Goal: Transaction & Acquisition: Purchase product/service

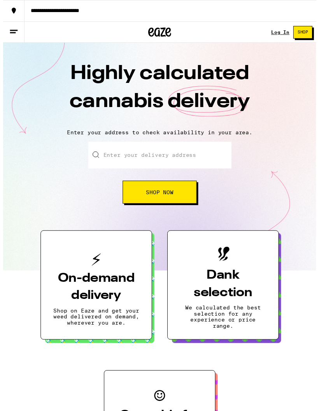
click at [283, 32] on link "Log In" at bounding box center [282, 32] width 19 height 5
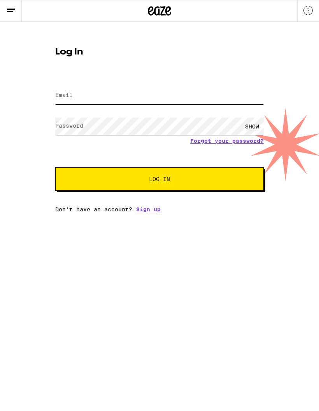
click at [233, 93] on input "Email" at bounding box center [159, 96] width 209 height 18
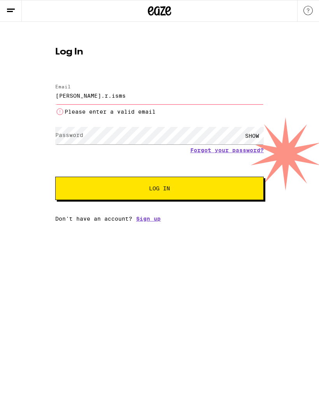
click at [120, 102] on input "jonas.r.isms" at bounding box center [159, 96] width 209 height 18
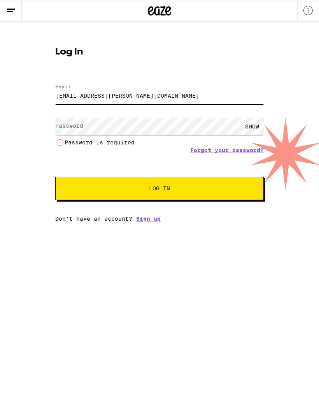
type input "jonas.r.ismail@gmail.com"
click at [151, 116] on div "SHOW Password is required" at bounding box center [159, 131] width 209 height 32
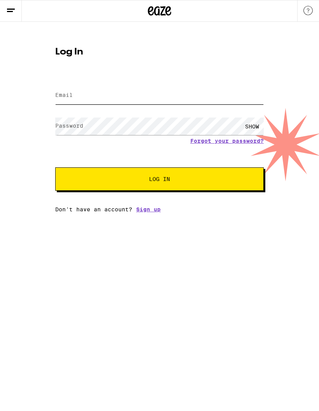
click at [216, 94] on input "Email" at bounding box center [159, 96] width 209 height 18
type input "[EMAIL_ADDRESS][PERSON_NAME][DOMAIN_NAME]"
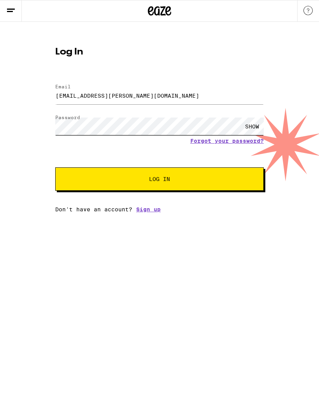
click at [160, 180] on button "Log In" at bounding box center [159, 178] width 209 height 23
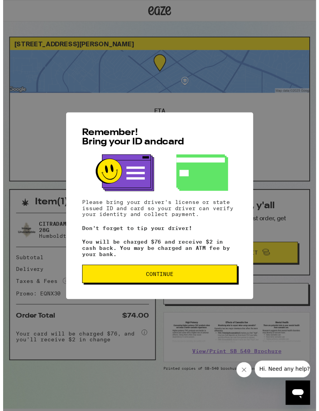
click at [225, 288] on button "Continue" at bounding box center [160, 279] width 158 height 19
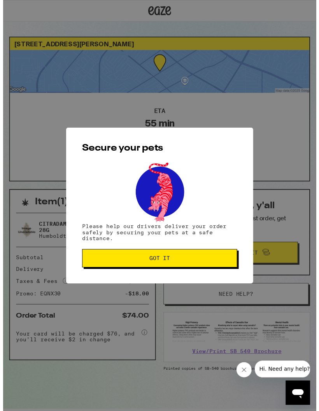
click at [221, 279] on div "Secure your pets Please help our drivers deliver your order safely by securing …" at bounding box center [159, 209] width 191 height 159
click at [225, 270] on button "Got it" at bounding box center [160, 263] width 158 height 19
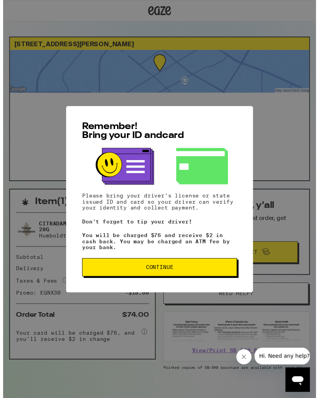
click at [232, 272] on button "Continue" at bounding box center [160, 272] width 158 height 19
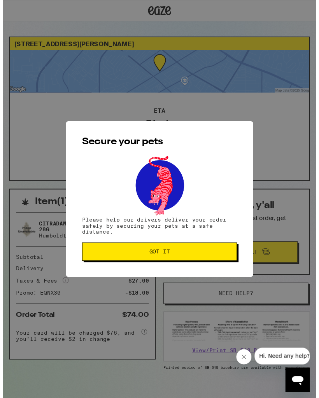
scroll to position [106, 0]
click at [230, 150] on div "Secure your pets Please help our drivers deliver your order safely by securing …" at bounding box center [159, 203] width 191 height 159
click at [190, 262] on button "Got it" at bounding box center [160, 256] width 158 height 19
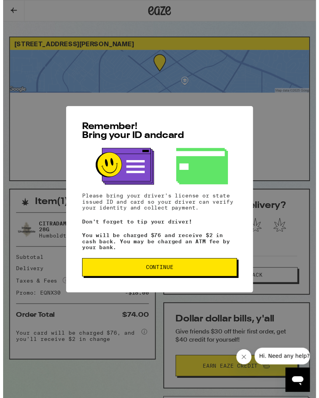
click at [161, 266] on div "Remember! Bring your ID and card Please bring your driver's license or state is…" at bounding box center [159, 203] width 191 height 190
click at [174, 275] on span "Continue" at bounding box center [159, 272] width 145 height 5
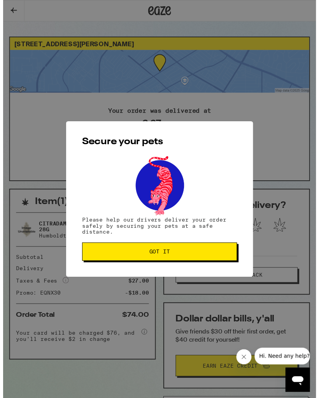
click at [181, 256] on span "Got it" at bounding box center [159, 256] width 145 height 5
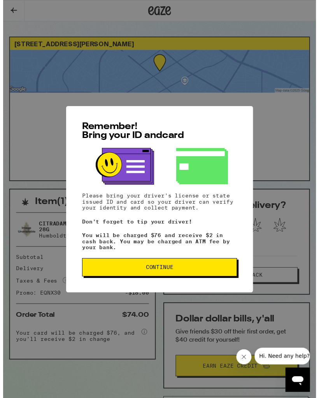
click at [200, 281] on button "Continue" at bounding box center [160, 272] width 158 height 19
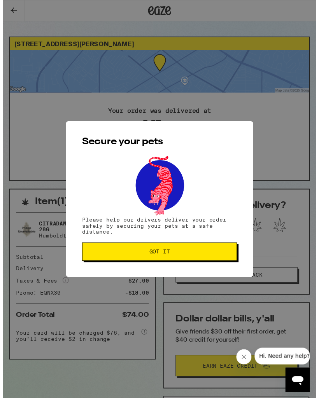
click at [218, 253] on button "Got it" at bounding box center [160, 256] width 158 height 19
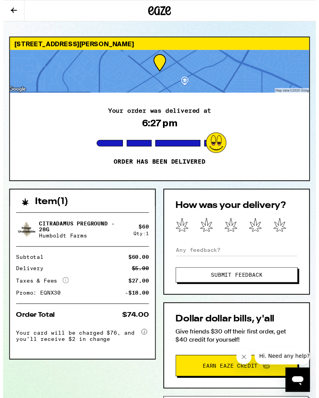
click at [300, 381] on icon "Open messaging window" at bounding box center [298, 381] width 12 height 9
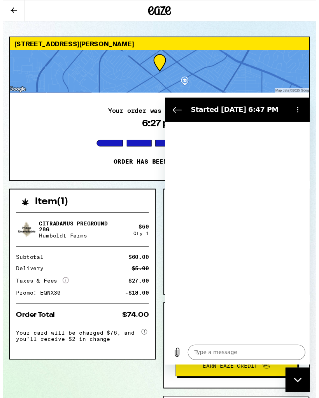
type textarea "x"
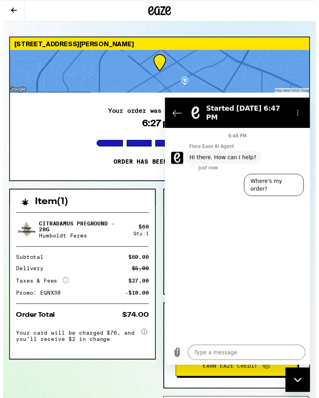
click at [174, 109] on icon "Back to the conversation list" at bounding box center [176, 113] width 9 height 9
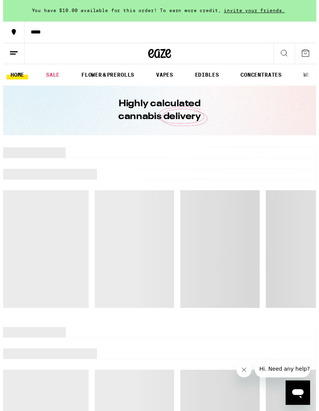
click at [58, 74] on link "SALE" at bounding box center [51, 76] width 22 height 9
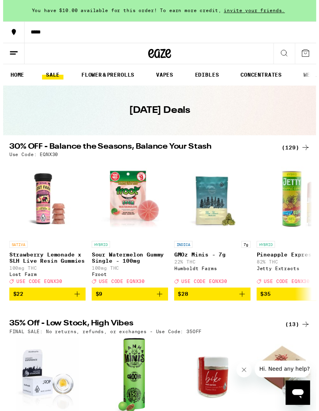
click at [305, 147] on icon at bounding box center [307, 150] width 9 height 9
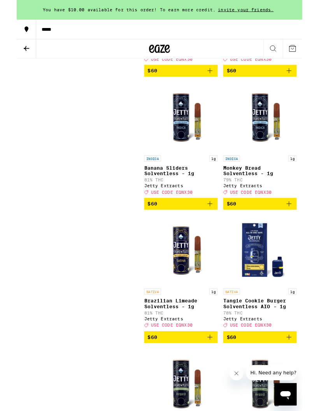
scroll to position [8535, 0]
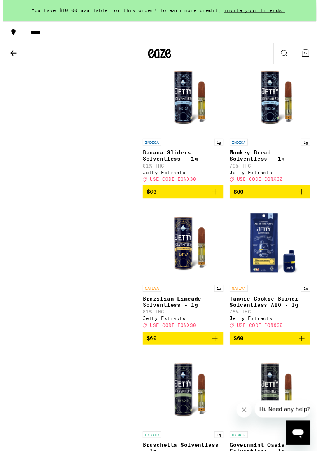
click at [218, 53] on button "$60" at bounding box center [183, 46] width 82 height 13
click at [310, 55] on icon at bounding box center [308, 54] width 7 height 7
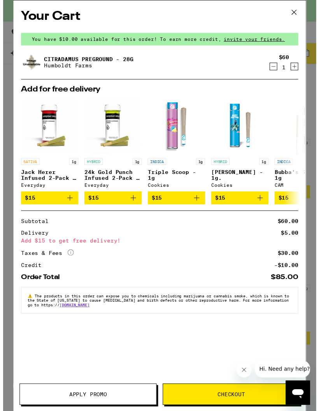
click at [90, 399] on span "Apply Promo" at bounding box center [86, 401] width 39 height 5
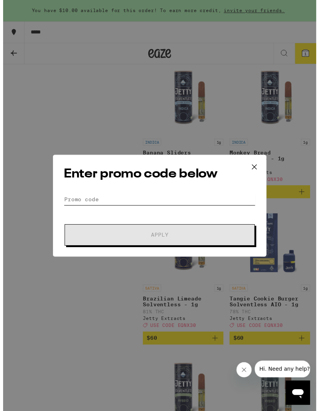
click at [139, 208] on input "Promo Code" at bounding box center [159, 203] width 195 height 12
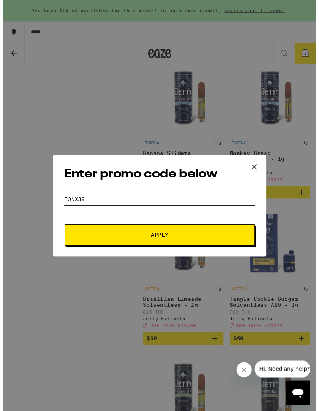
type input "eqnx30"
click at [211, 240] on span "Apply" at bounding box center [159, 239] width 140 height 5
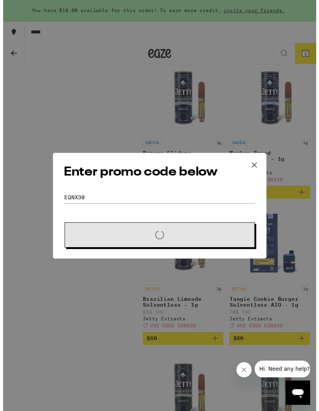
scroll to position [8535, 0]
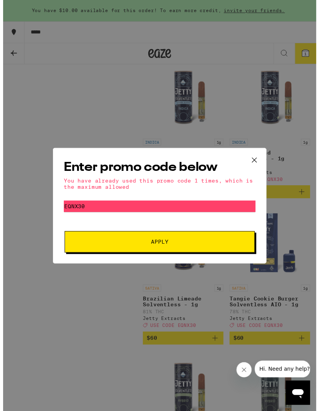
click at [254, 161] on icon at bounding box center [256, 163] width 12 height 12
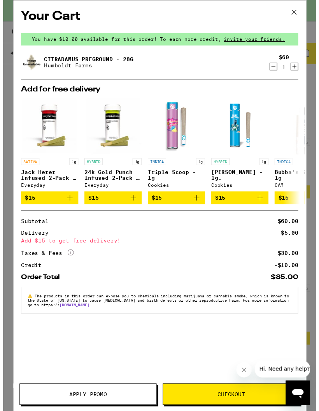
click at [295, 10] on icon at bounding box center [297, 13] width 12 height 12
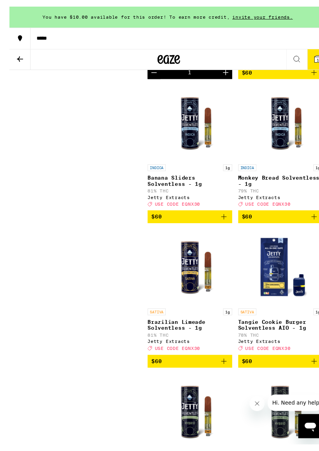
scroll to position [8529, 0]
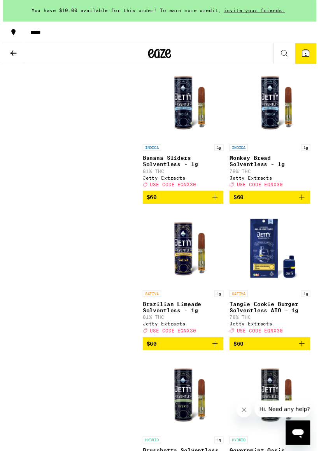
click at [151, 57] on icon "Decrement" at bounding box center [148, 51] width 9 height 9
click at [10, 56] on icon at bounding box center [10, 53] width 9 height 9
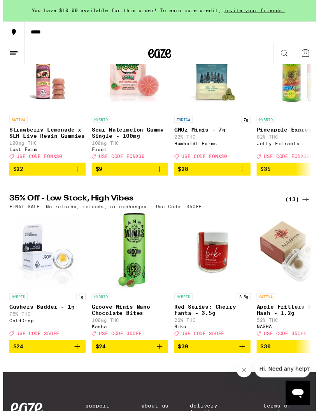
scroll to position [138, 0]
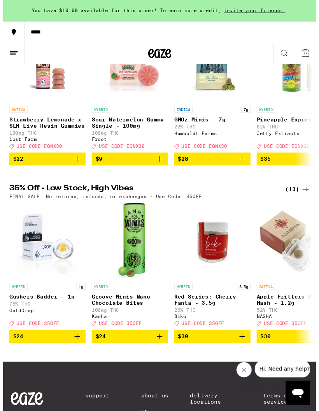
click at [302, 197] on div "(13)" at bounding box center [300, 192] width 25 height 9
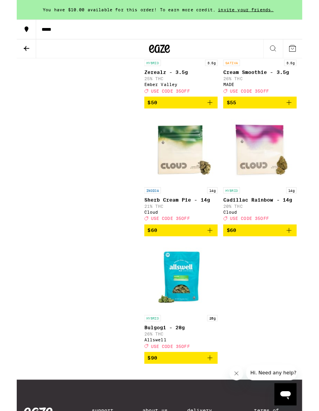
scroll to position [779, 0]
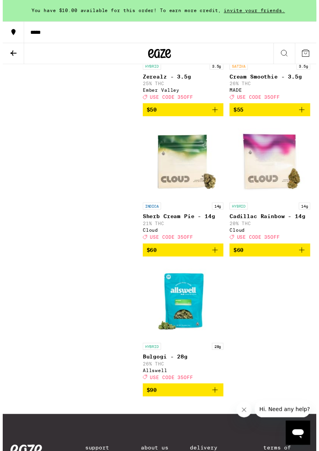
click at [214, 259] on icon "Add to bag" at bounding box center [215, 254] width 9 height 9
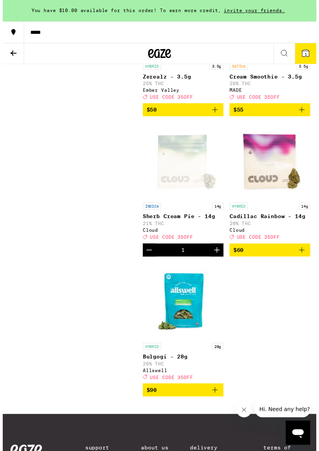
click at [314, 55] on button "1" at bounding box center [308, 54] width 22 height 21
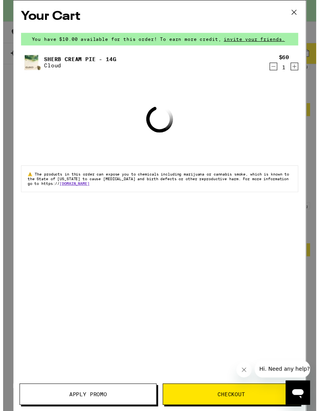
click at [108, 410] on button "Apply Promo" at bounding box center [87, 402] width 140 height 22
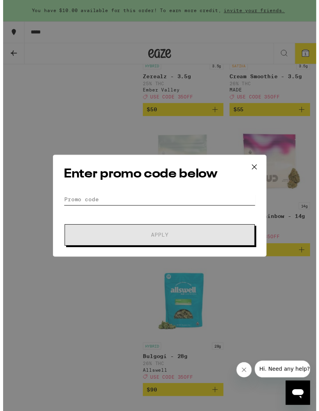
click at [168, 203] on input "Promo Code" at bounding box center [159, 203] width 195 height 12
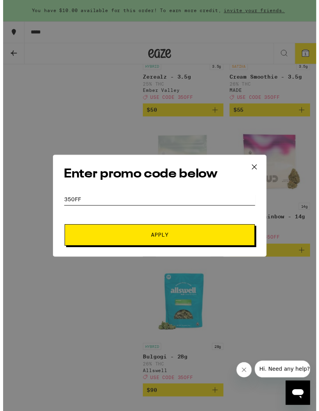
type input "35off"
click at [209, 247] on button "Apply" at bounding box center [160, 239] width 194 height 22
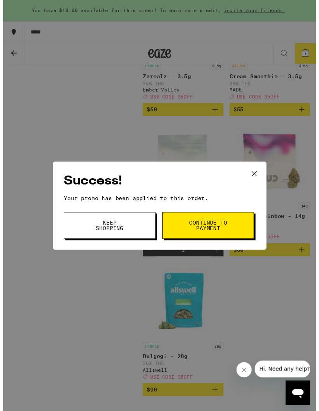
click at [100, 228] on span "Keep Shopping" at bounding box center [109, 229] width 40 height 11
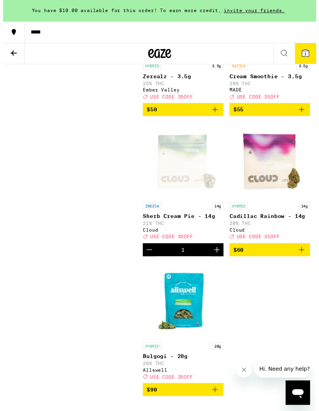
click at [307, 55] on span "1" at bounding box center [308, 55] width 2 height 5
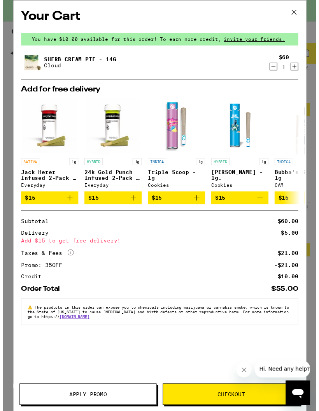
click at [271, 74] on div "Sherb Cream Pie - 14g Cloud $60 1" at bounding box center [159, 64] width 282 height 22
click at [275, 68] on icon "Decrement" at bounding box center [275, 67] width 7 height 9
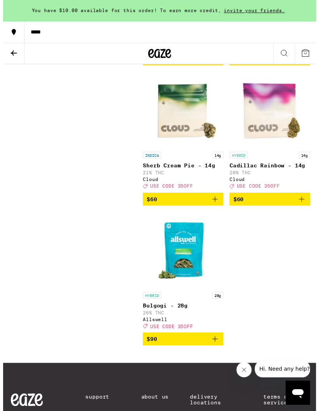
scroll to position [834, 0]
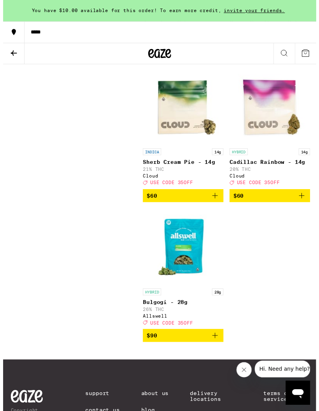
click at [215, 348] on button "$90" at bounding box center [183, 341] width 82 height 13
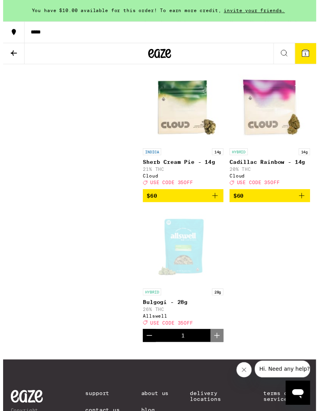
click at [316, 51] on button "1" at bounding box center [308, 54] width 22 height 21
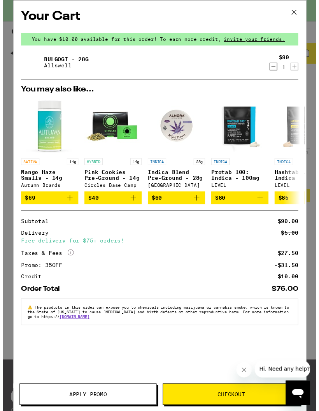
click at [226, 399] on span "Checkout" at bounding box center [233, 401] width 28 height 5
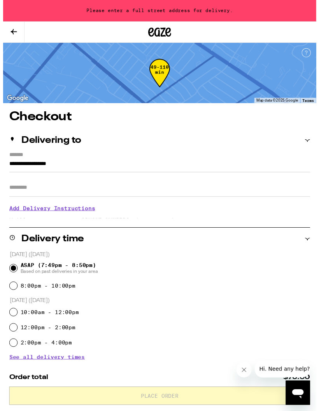
click at [84, 165] on input "**********" at bounding box center [159, 168] width 307 height 13
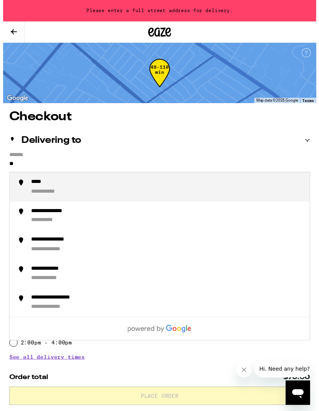
type input "*"
click at [44, 218] on div "**********" at bounding box center [56, 215] width 56 height 7
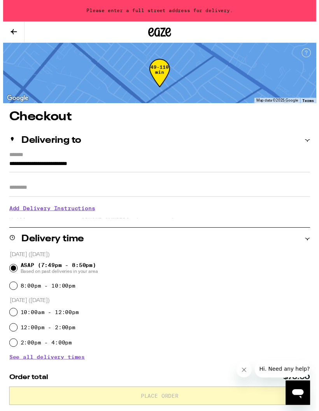
type input "**********"
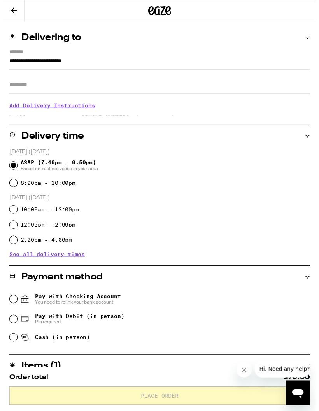
scroll to position [83, 0]
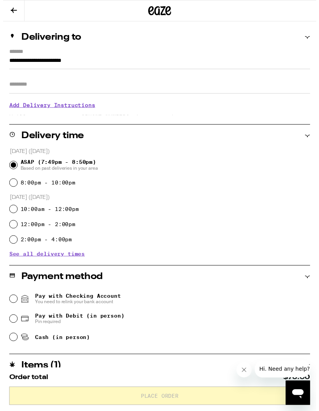
click at [84, 323] on span "Pay with Debit (in person)" at bounding box center [77, 321] width 91 height 6
click at [14, 323] on input "Pay with Debit (in person) Pin required" at bounding box center [11, 325] width 8 height 8
radio input "true"
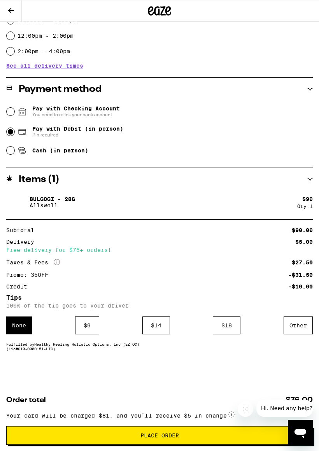
scroll to position [281, 0]
click at [228, 410] on button "Place Order" at bounding box center [159, 435] width 307 height 19
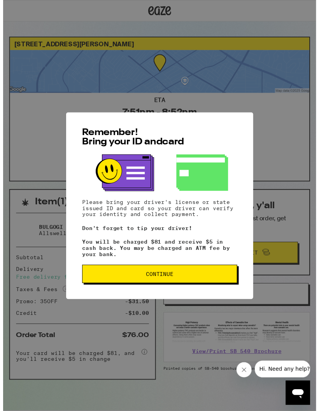
click at [198, 279] on button "Continue" at bounding box center [160, 279] width 158 height 19
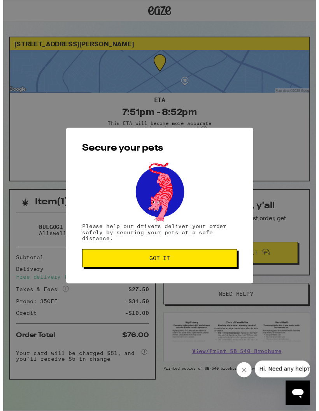
click at [215, 272] on button "Got it" at bounding box center [160, 263] width 158 height 19
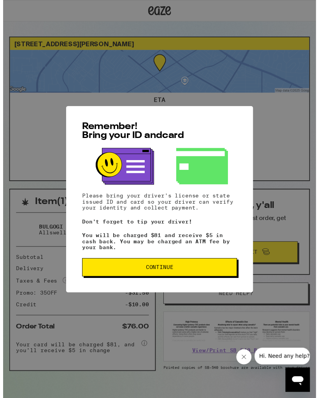
click at [210, 275] on span "Continue" at bounding box center [159, 272] width 145 height 5
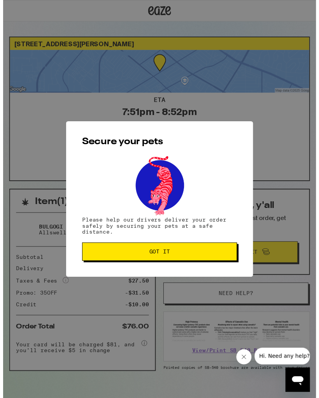
click at [225, 264] on button "Got it" at bounding box center [160, 256] width 158 height 19
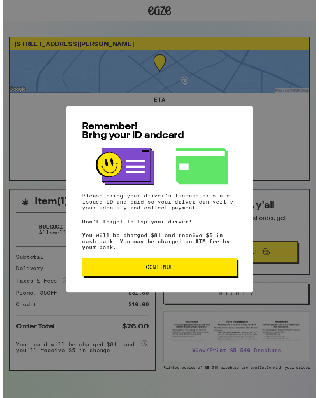
click at [219, 279] on button "Continue" at bounding box center [160, 272] width 158 height 19
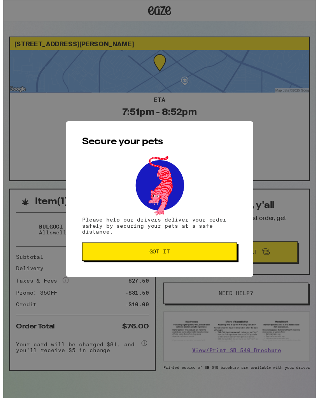
click at [229, 266] on button "Got it" at bounding box center [160, 256] width 158 height 19
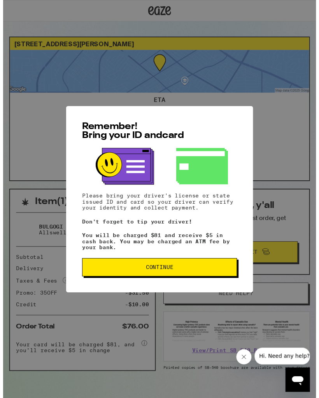
click at [213, 273] on button "Continue" at bounding box center [160, 272] width 158 height 19
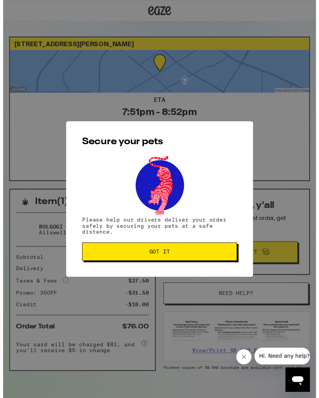
click at [214, 254] on button "Got it" at bounding box center [160, 256] width 158 height 19
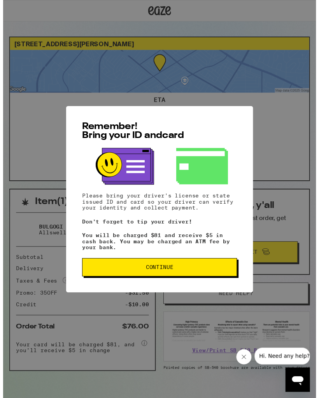
click at [230, 275] on span "Continue" at bounding box center [159, 272] width 145 height 5
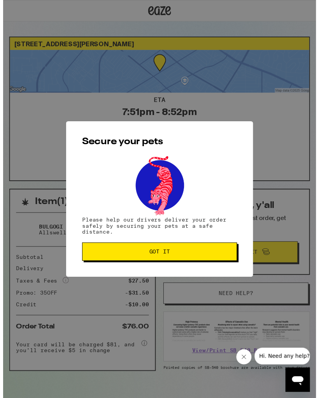
click at [235, 258] on button "Got it" at bounding box center [160, 256] width 158 height 19
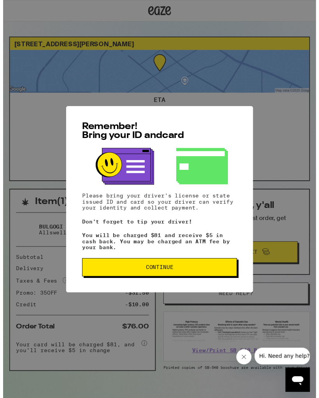
click at [203, 267] on button "Continue" at bounding box center [160, 272] width 158 height 19
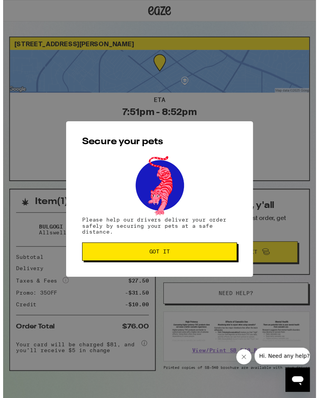
click at [192, 256] on span "Got it" at bounding box center [159, 256] width 145 height 5
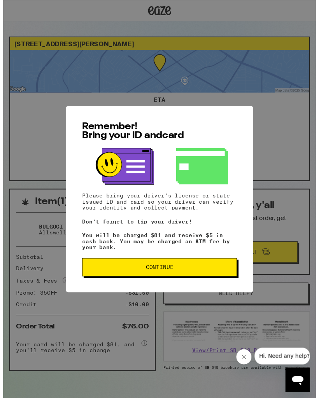
click at [223, 267] on button "Continue" at bounding box center [160, 272] width 158 height 19
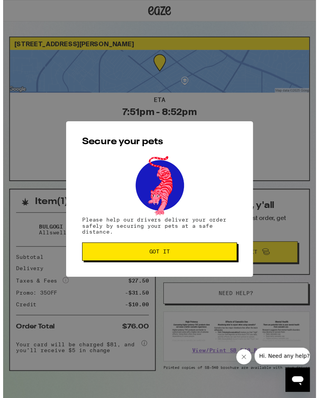
click at [227, 266] on button "Got it" at bounding box center [160, 256] width 158 height 19
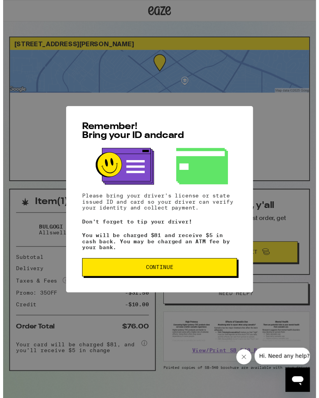
click at [218, 275] on span "Continue" at bounding box center [159, 272] width 145 height 5
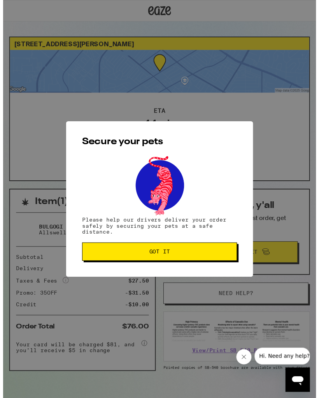
click at [216, 255] on button "Got it" at bounding box center [160, 256] width 158 height 19
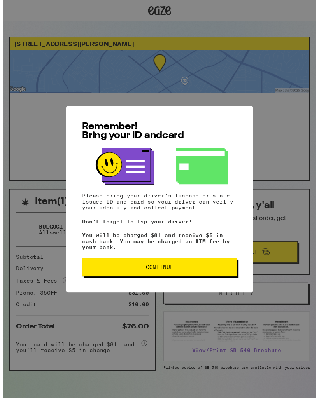
click at [222, 274] on span "Continue" at bounding box center [159, 272] width 145 height 5
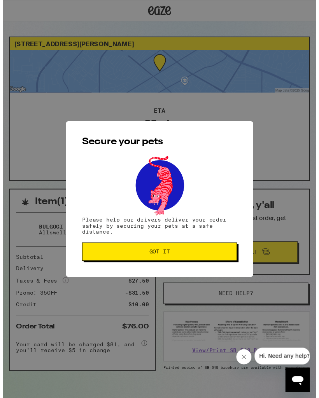
click at [227, 250] on button "Got it" at bounding box center [160, 256] width 158 height 19
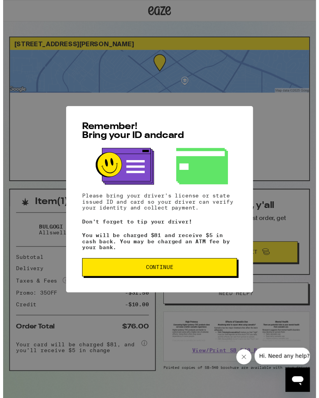
click at [192, 270] on button "Continue" at bounding box center [160, 272] width 158 height 19
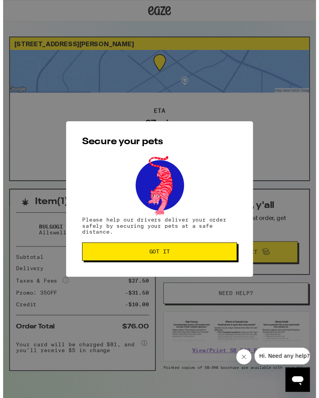
click at [237, 260] on button "Got it" at bounding box center [160, 256] width 158 height 19
